Goal: Check status

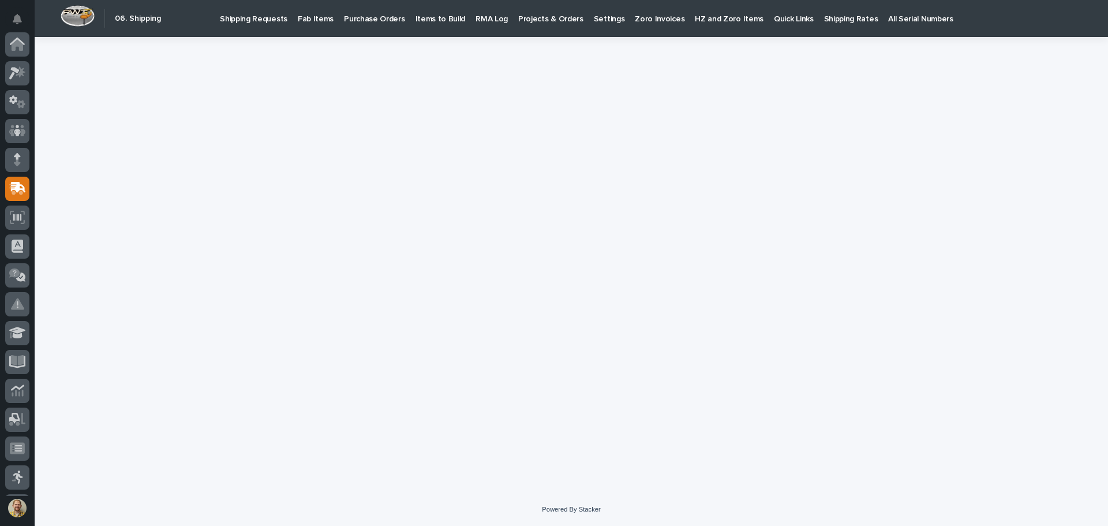
scroll to position [143, 0]
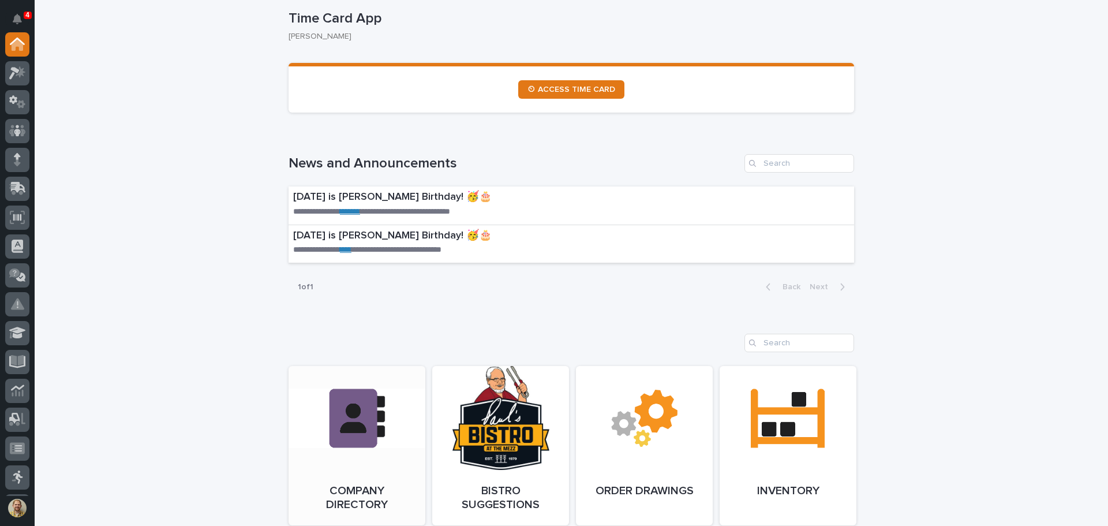
scroll to position [310, 0]
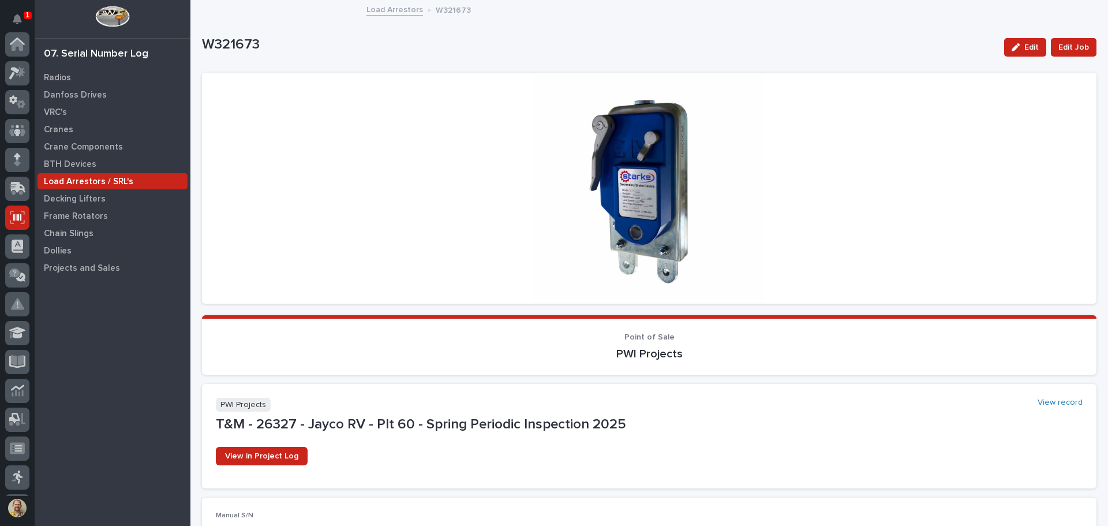
scroll to position [143, 0]
